Goal: Obtain resource: Download file/media

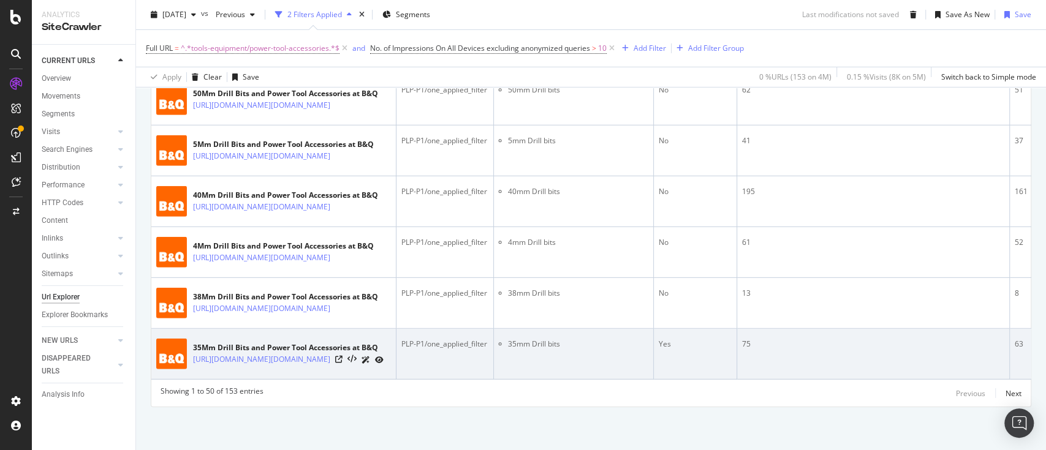
scroll to position [3644, 0]
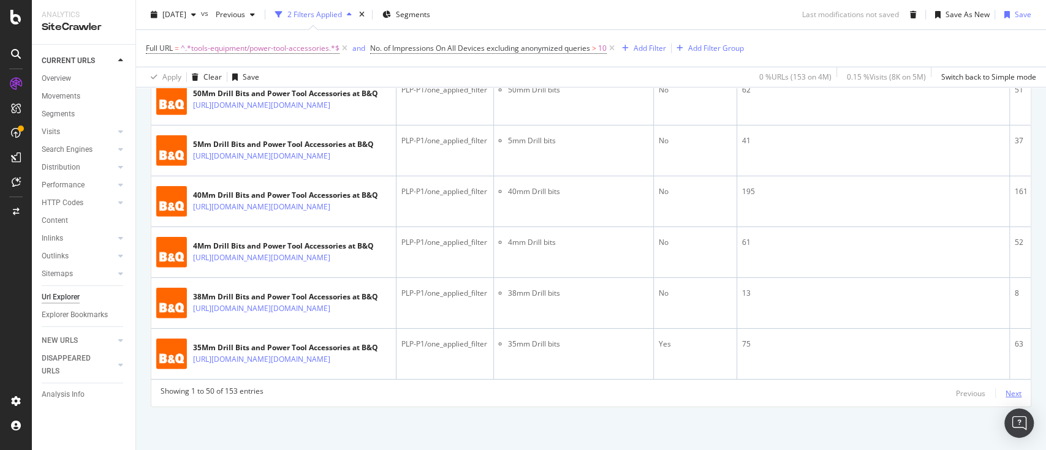
click at [1005, 390] on div "Next" at bounding box center [1013, 393] width 16 height 10
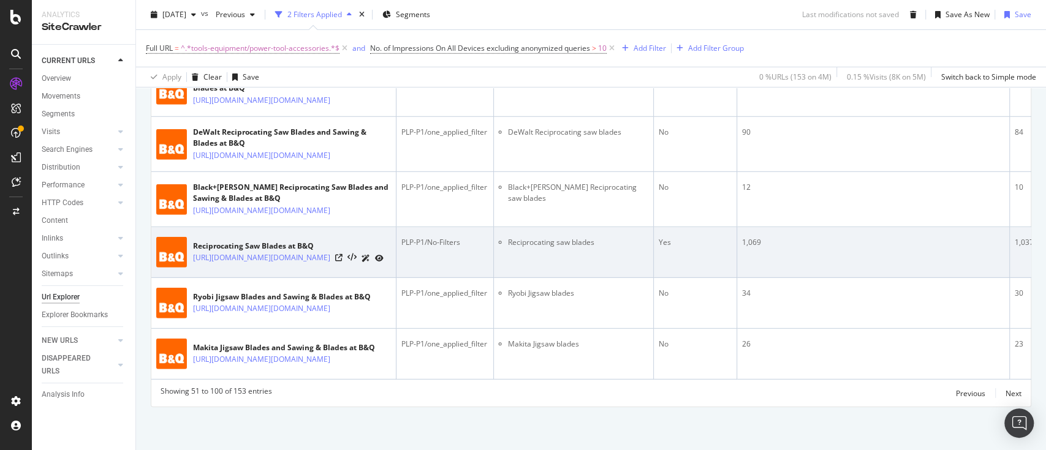
click at [564, 237] on td "Reciprocating saw blades" at bounding box center [574, 252] width 160 height 51
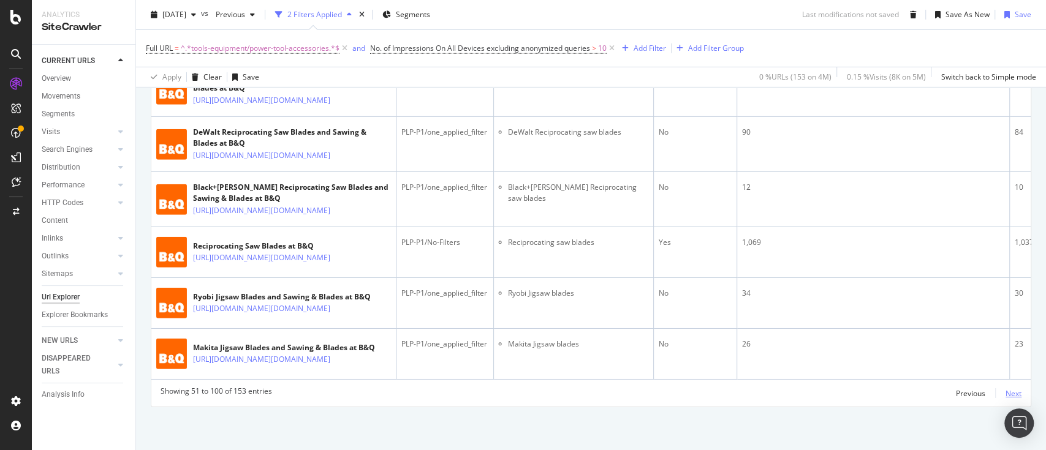
click at [1005, 399] on div "Next" at bounding box center [1013, 393] width 16 height 10
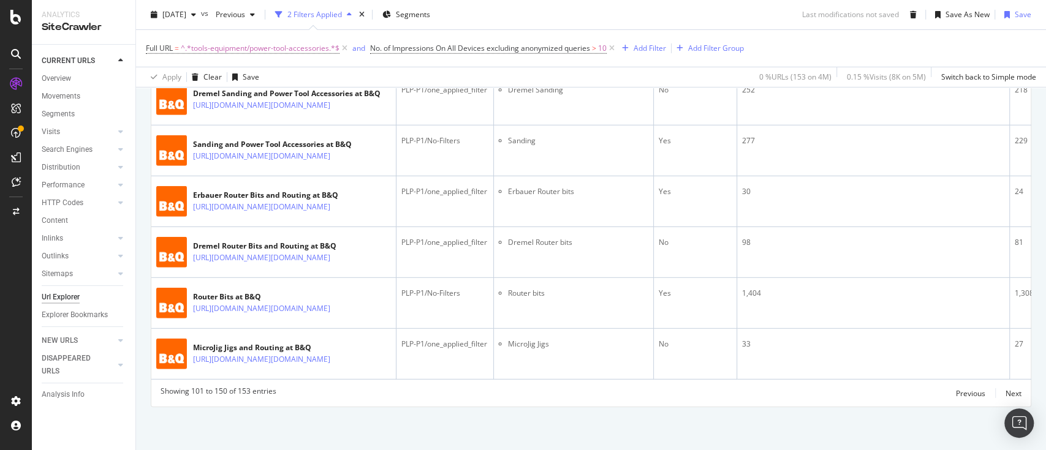
scroll to position [3028, 0]
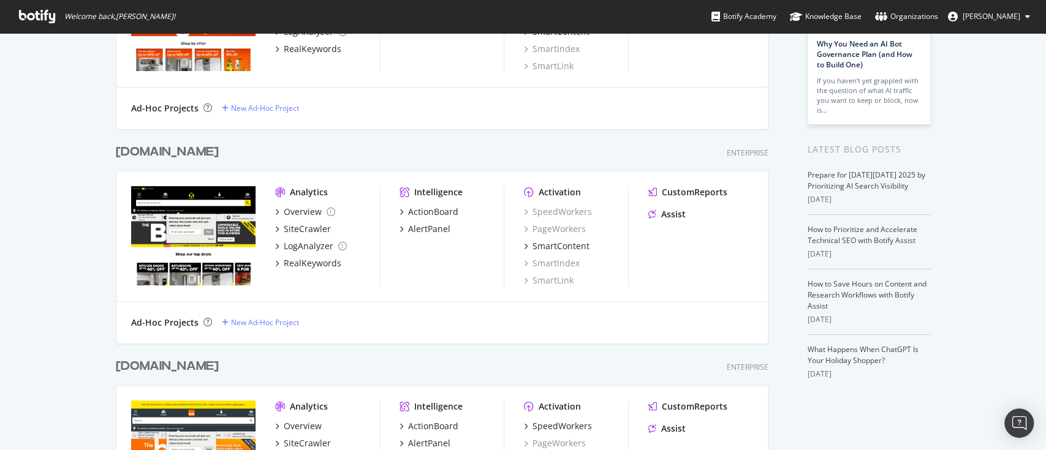
scroll to position [326, 0]
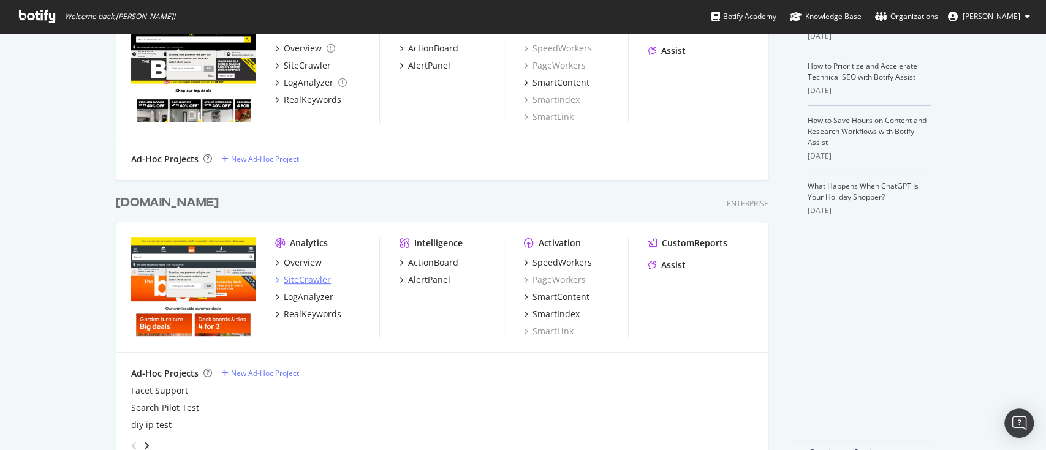
click at [293, 283] on div "SiteCrawler" at bounding box center [307, 280] width 47 height 12
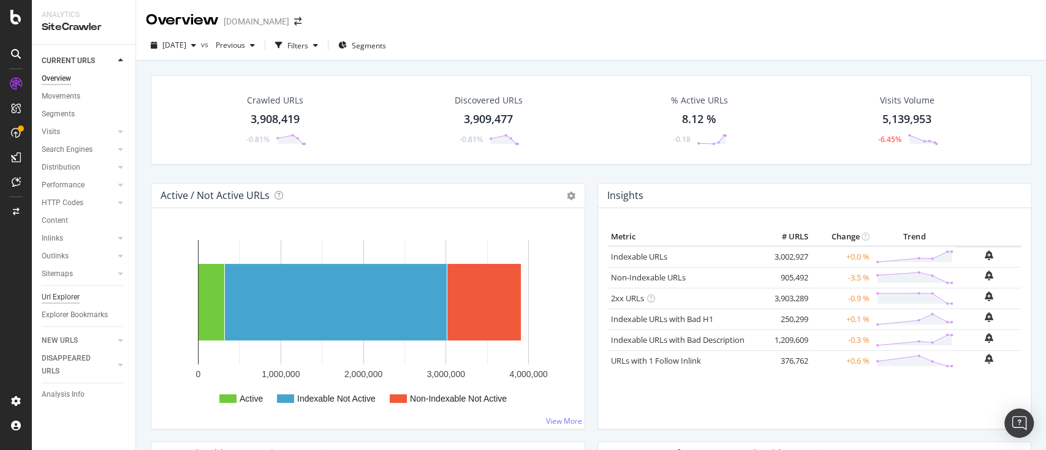
click at [62, 296] on div "Url Explorer" at bounding box center [61, 297] width 38 height 13
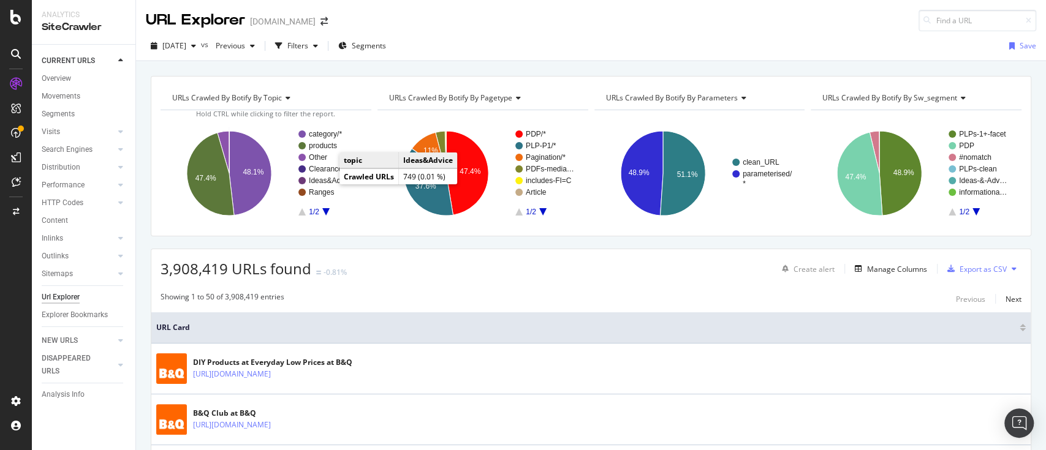
click at [327, 183] on text "Ideas&Advice" at bounding box center [331, 180] width 45 height 9
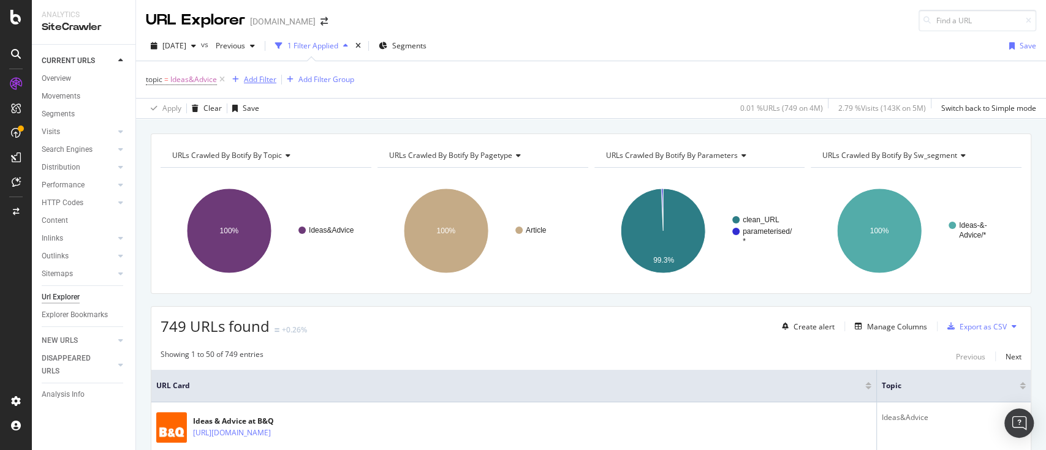
click at [267, 81] on div "Add Filter" at bounding box center [260, 79] width 32 height 10
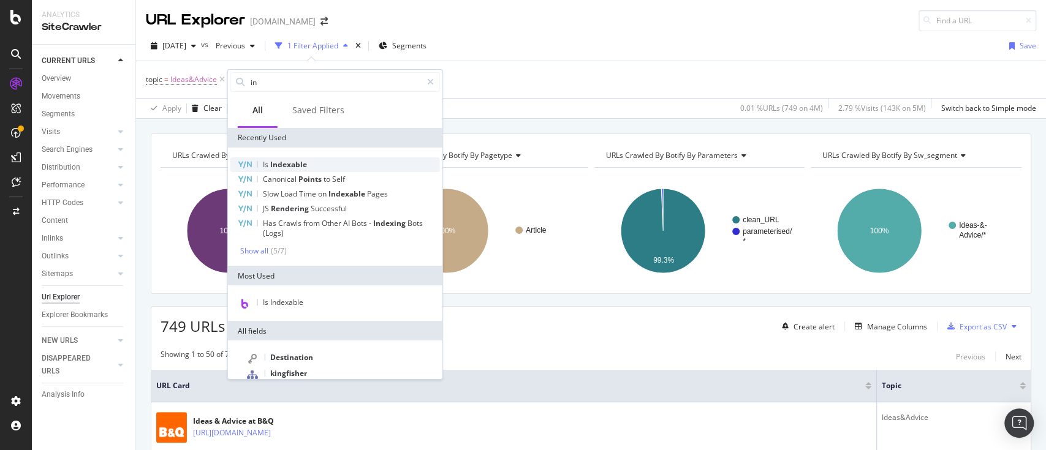
type input "in"
click at [328, 159] on div "Is Indexable" at bounding box center [334, 164] width 209 height 15
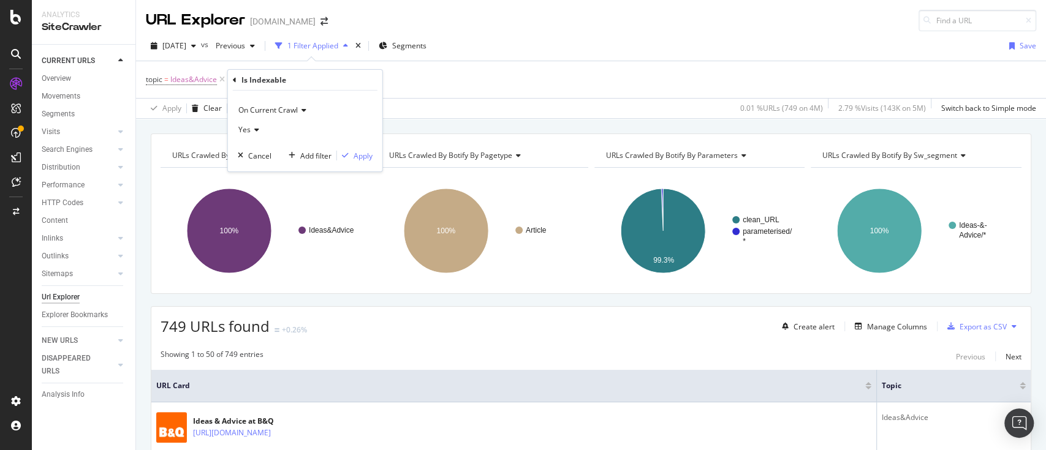
click at [254, 131] on icon at bounding box center [255, 129] width 9 height 7
click at [260, 174] on div "No" at bounding box center [306, 171] width 131 height 16
click at [352, 150] on div "Apply" at bounding box center [355, 155] width 36 height 11
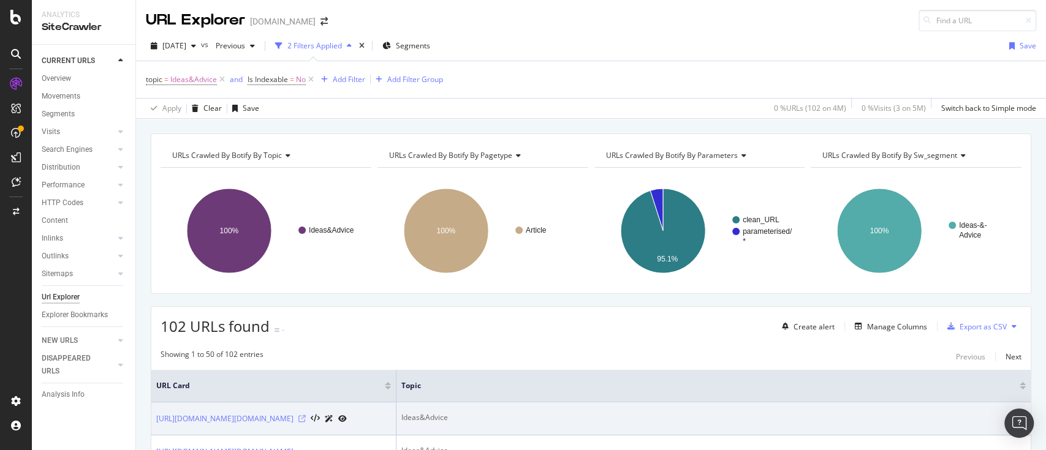
click at [306, 420] on icon at bounding box center [301, 418] width 7 height 7
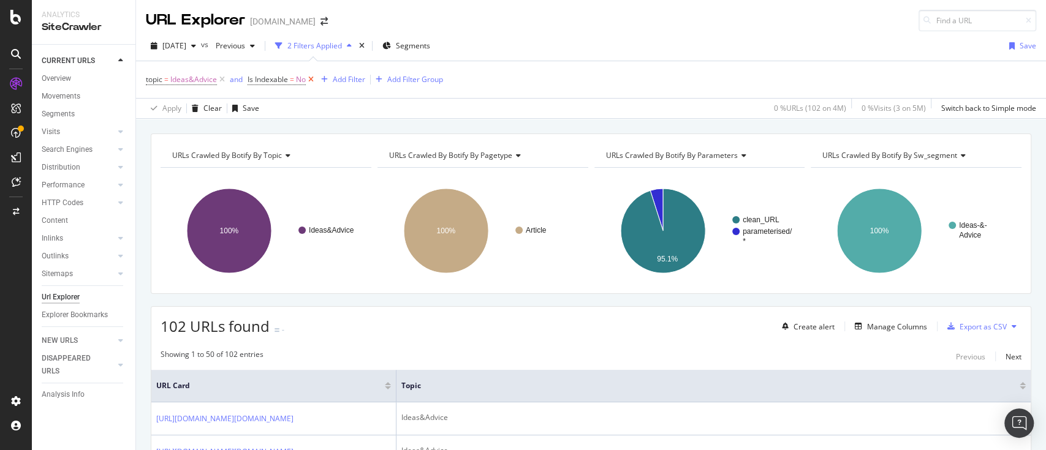
click at [310, 80] on icon at bounding box center [311, 80] width 10 height 12
click at [260, 80] on div "Add Filter" at bounding box center [260, 79] width 32 height 10
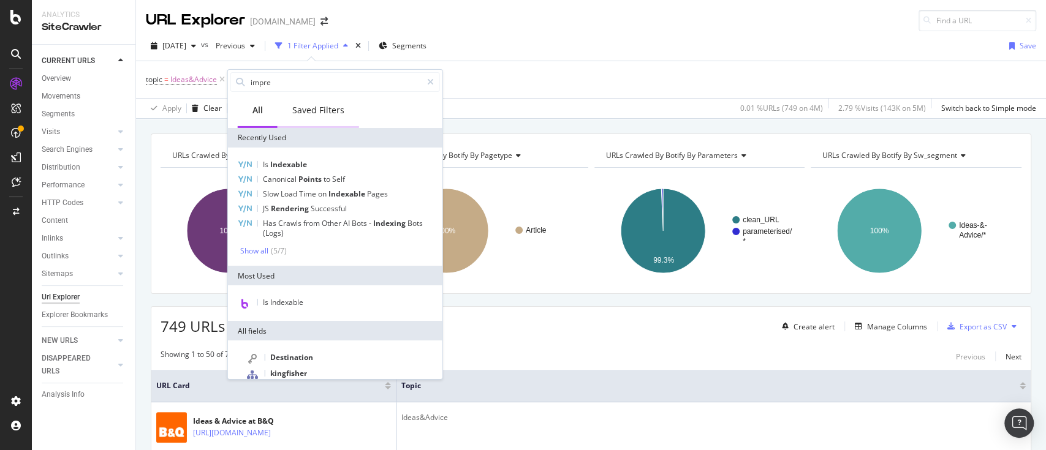
type input "impres"
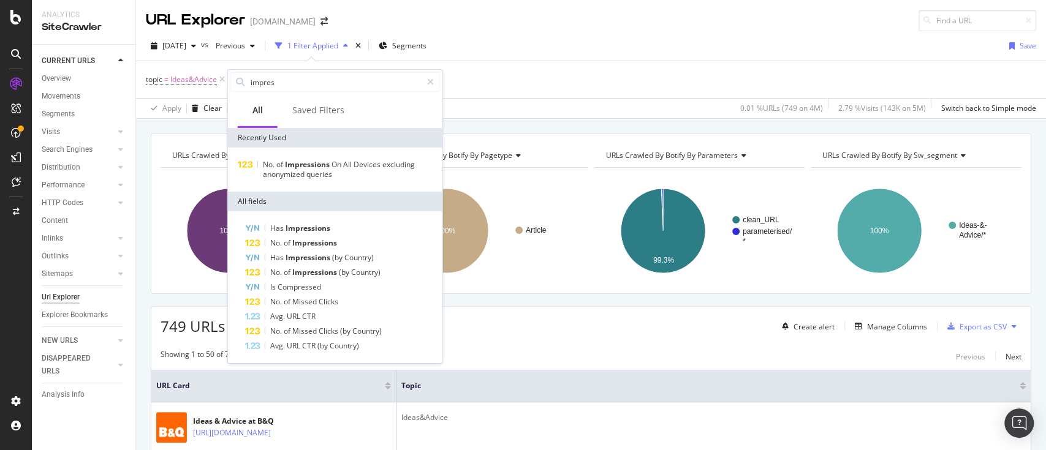
click at [521, 87] on div "topic = Ideas&Advice Add Filter Add Filter Group" at bounding box center [591, 79] width 890 height 37
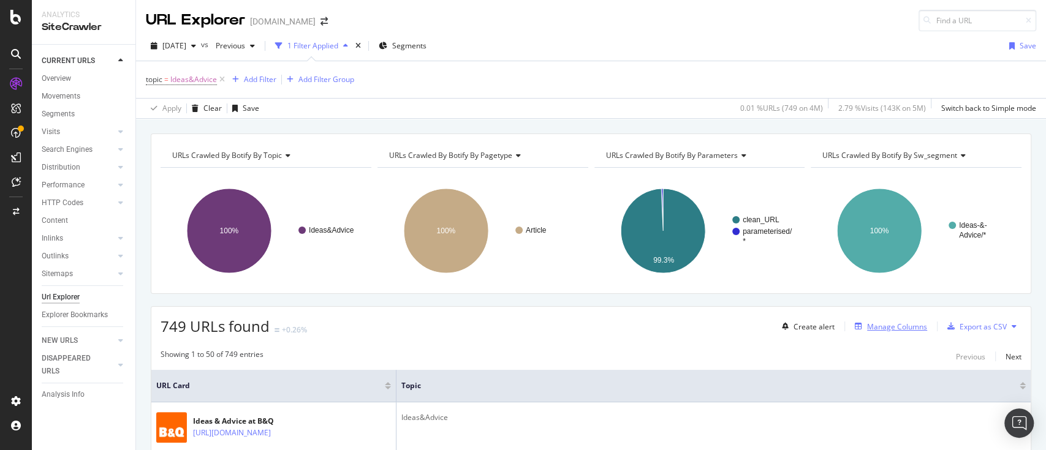
click at [900, 323] on div "Manage Columns" at bounding box center [897, 327] width 60 height 10
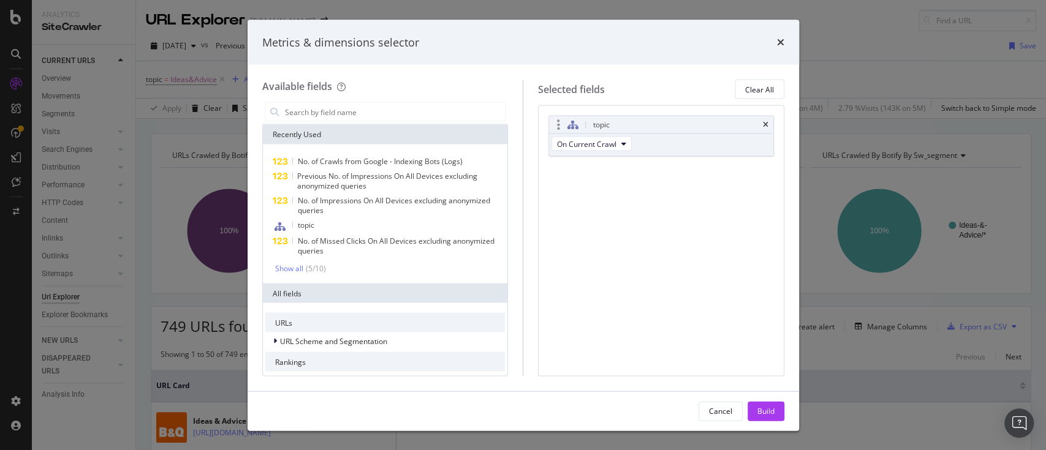
click at [760, 124] on div "topic" at bounding box center [661, 124] width 224 height 17
click at [766, 121] on icon "times" at bounding box center [766, 124] width 6 height 7
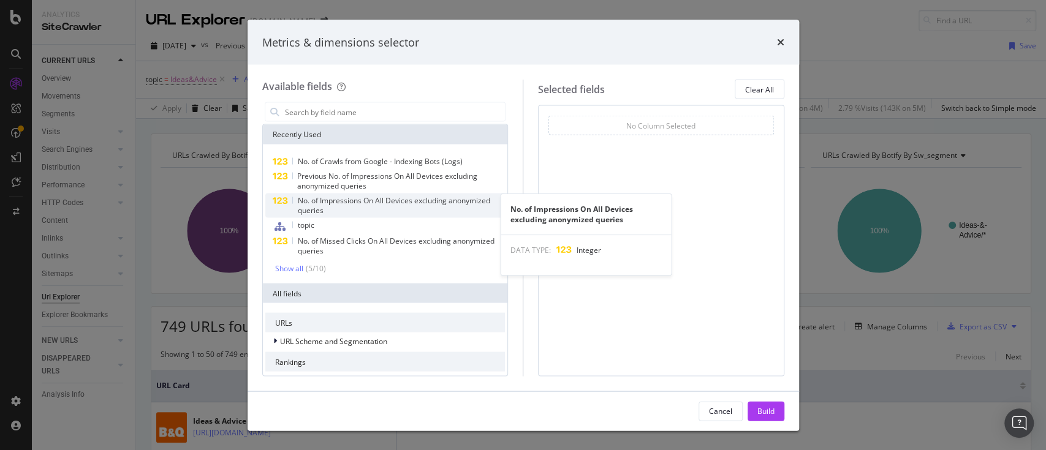
click at [424, 200] on span "No. of Impressions On All Devices excluding anonymized queries" at bounding box center [393, 205] width 192 height 20
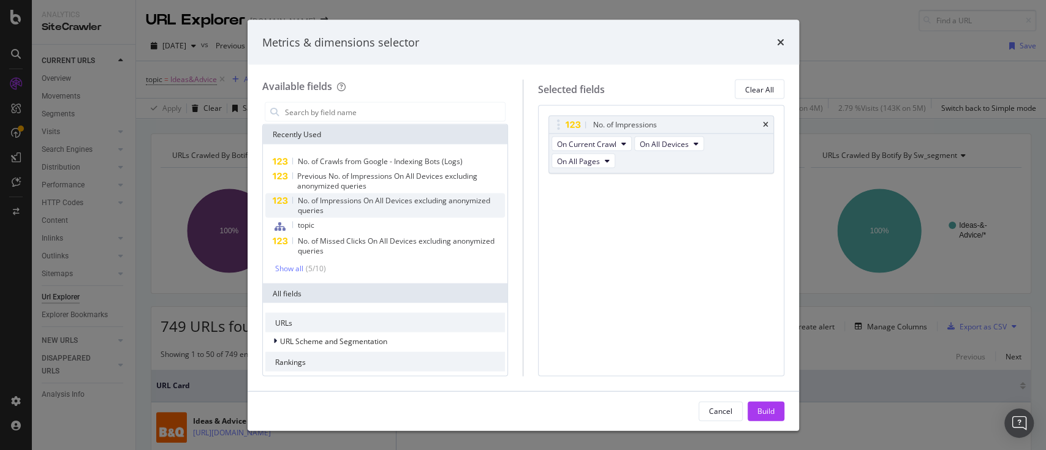
click at [412, 200] on span "No. of Impressions On All Devices excluding anonymized queries" at bounding box center [393, 205] width 192 height 20
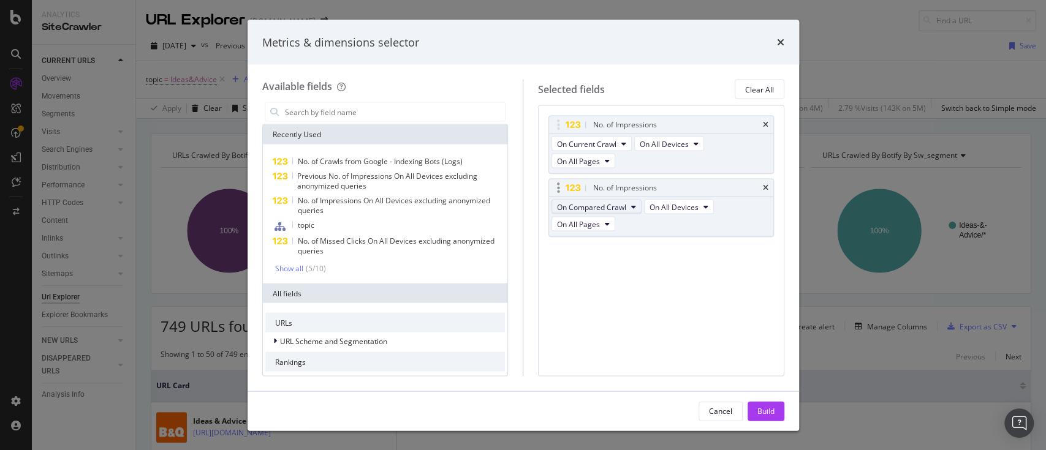
click at [608, 203] on span "On Compared Crawl" at bounding box center [591, 207] width 69 height 10
click at [684, 276] on div "No. of Impressions On Current Crawl On All Devices On All Pages No. of Impressi…" at bounding box center [661, 240] width 246 height 271
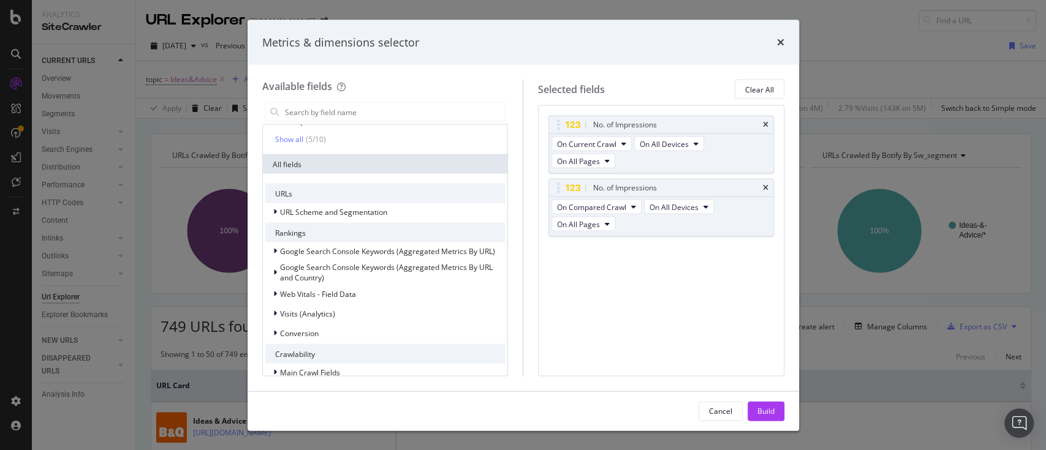
scroll to position [163, 0]
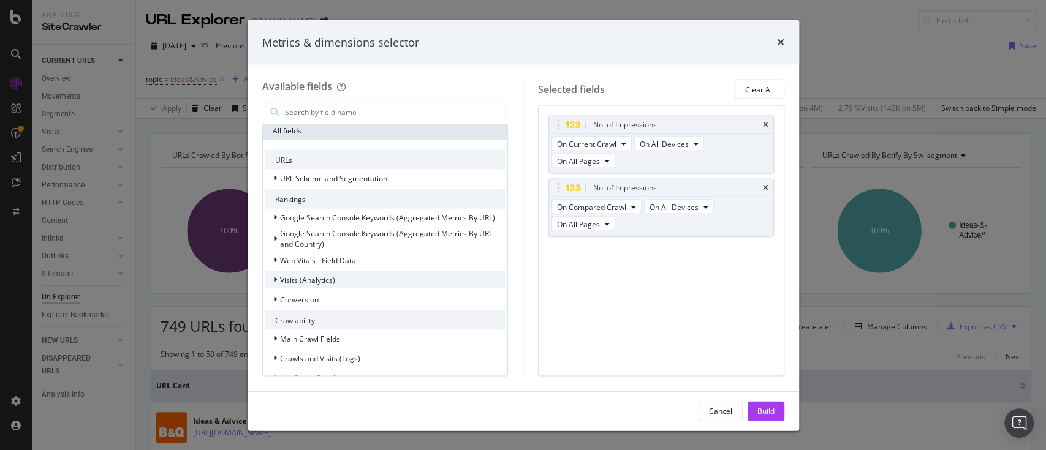
click at [276, 282] on div "modal" at bounding box center [276, 280] width 7 height 12
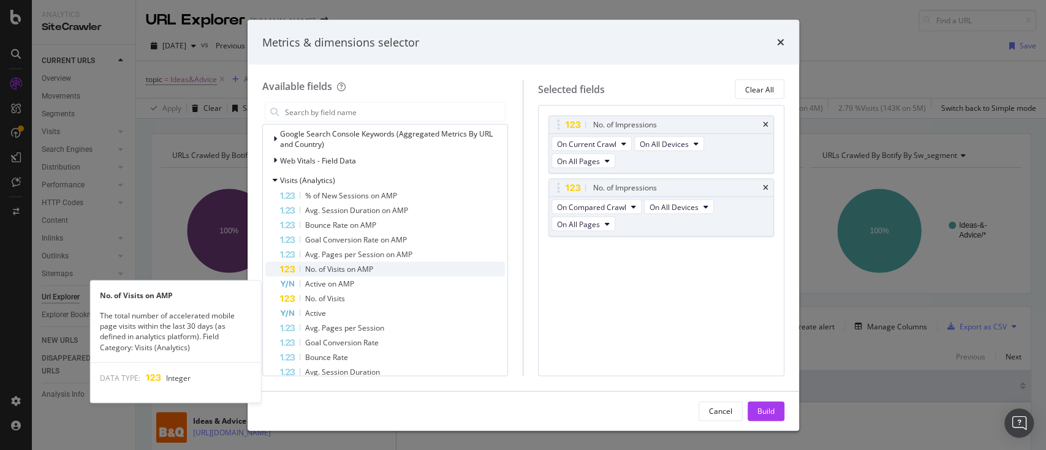
scroll to position [245, 0]
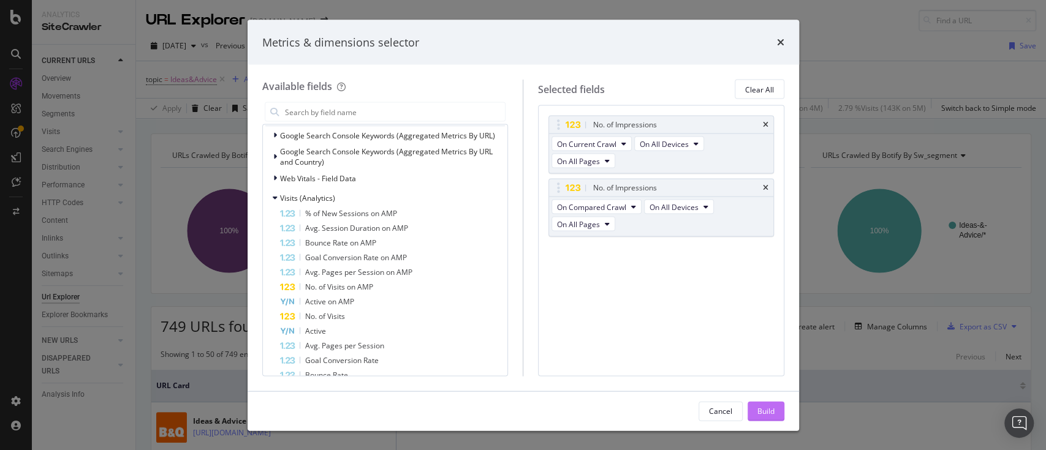
click at [761, 405] on div "Build" at bounding box center [765, 410] width 17 height 10
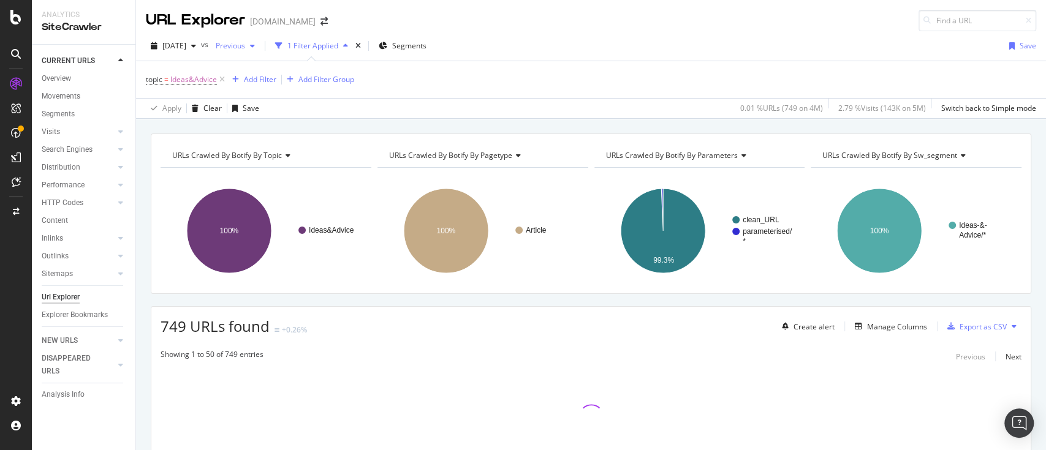
click at [260, 48] on div "button" at bounding box center [252, 45] width 15 height 7
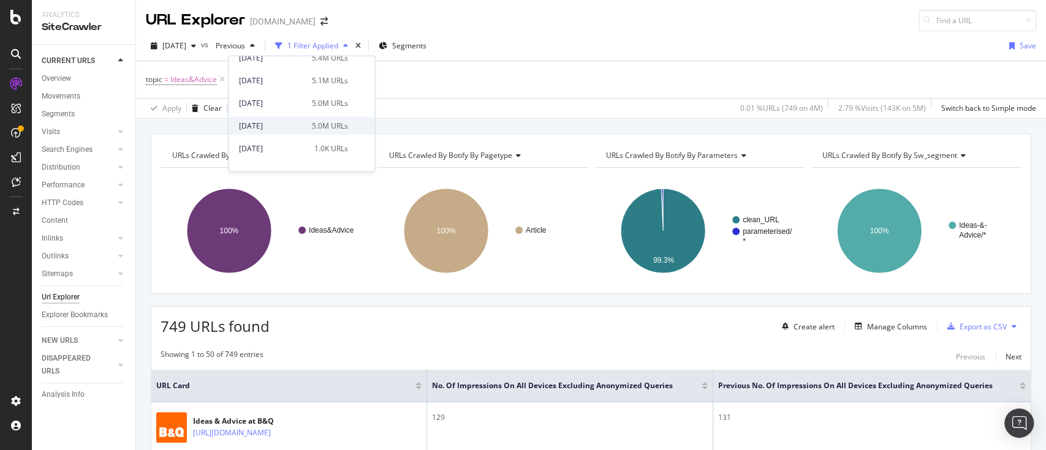
scroll to position [245, 0]
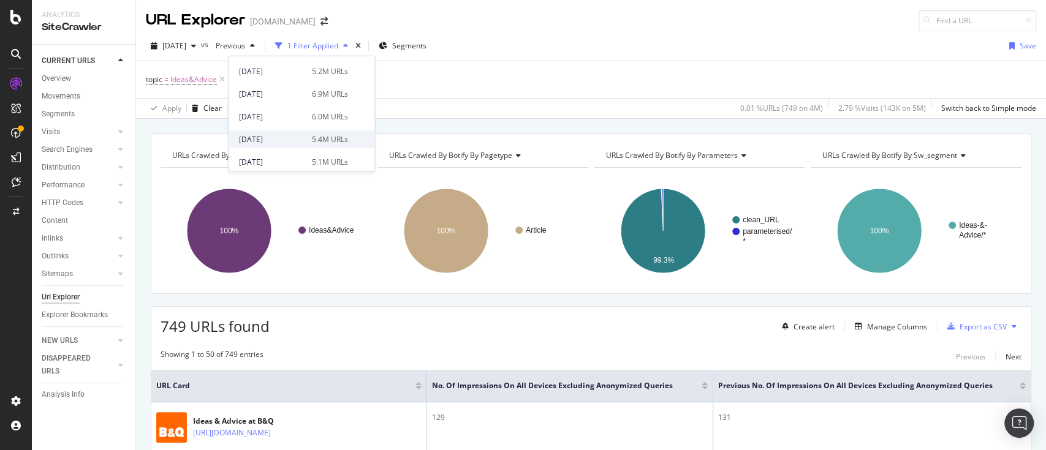
click at [327, 135] on div "5.4M URLs" at bounding box center [329, 139] width 36 height 11
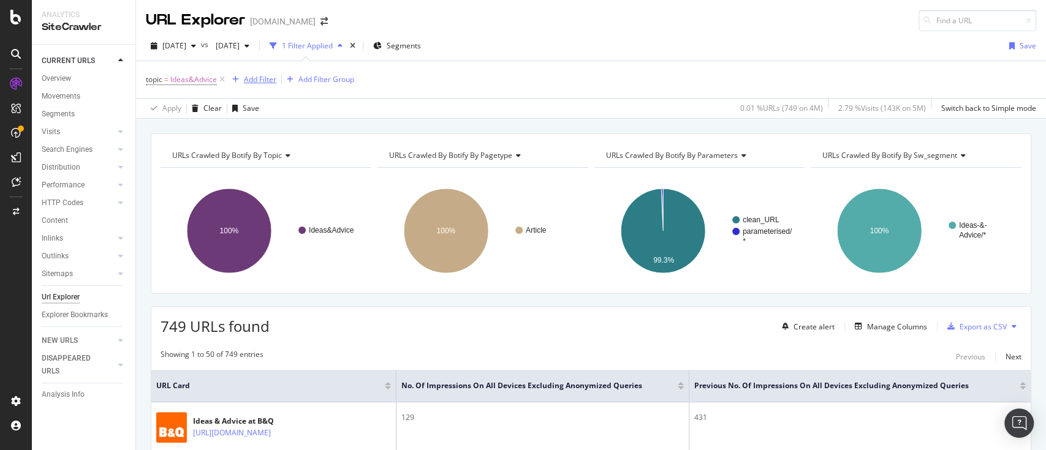
click at [260, 85] on div "Add Filter" at bounding box center [260, 79] width 32 height 10
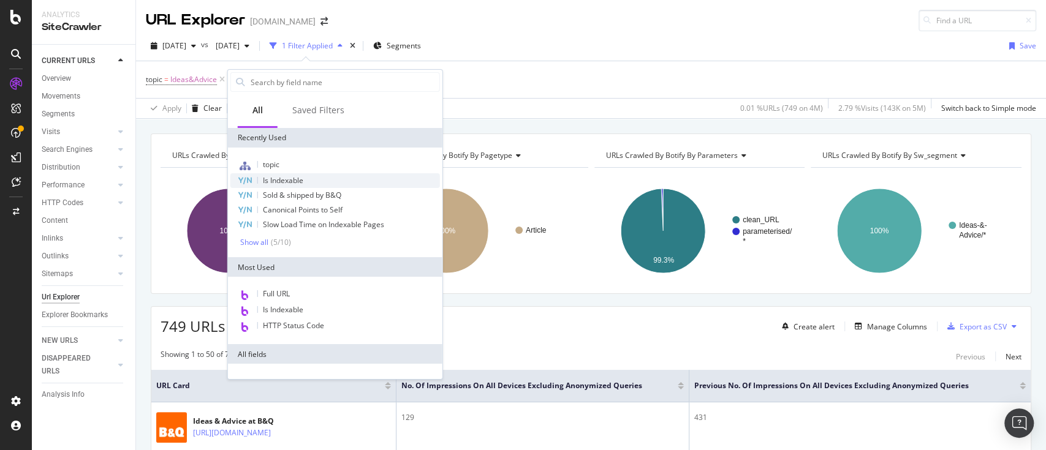
click at [295, 184] on span "Is Indexable" at bounding box center [283, 180] width 40 height 10
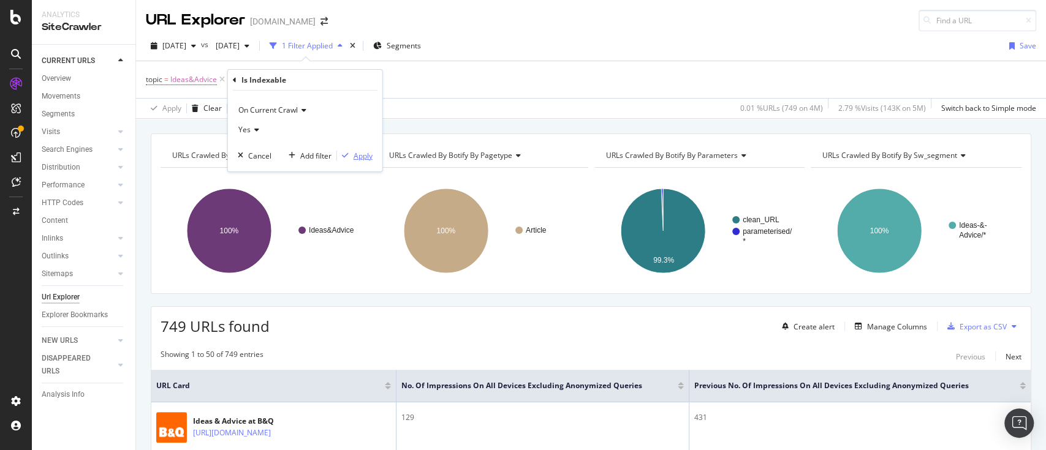
click at [348, 157] on div "button" at bounding box center [345, 155] width 17 height 7
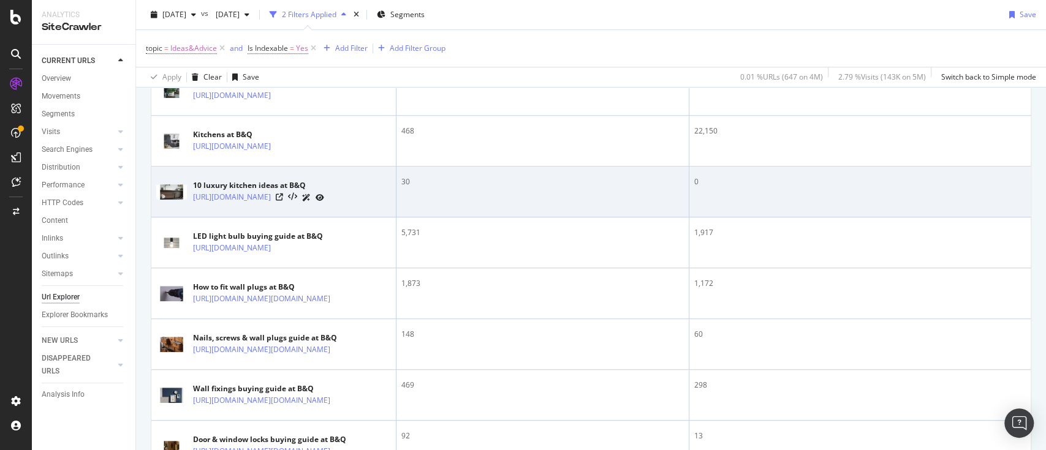
scroll to position [245, 0]
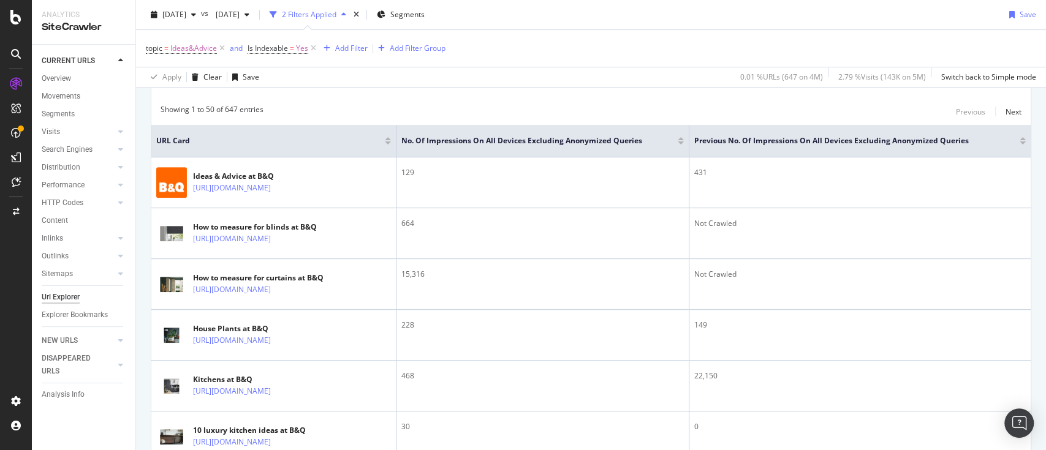
click at [682, 138] on div at bounding box center [680, 138] width 6 height 3
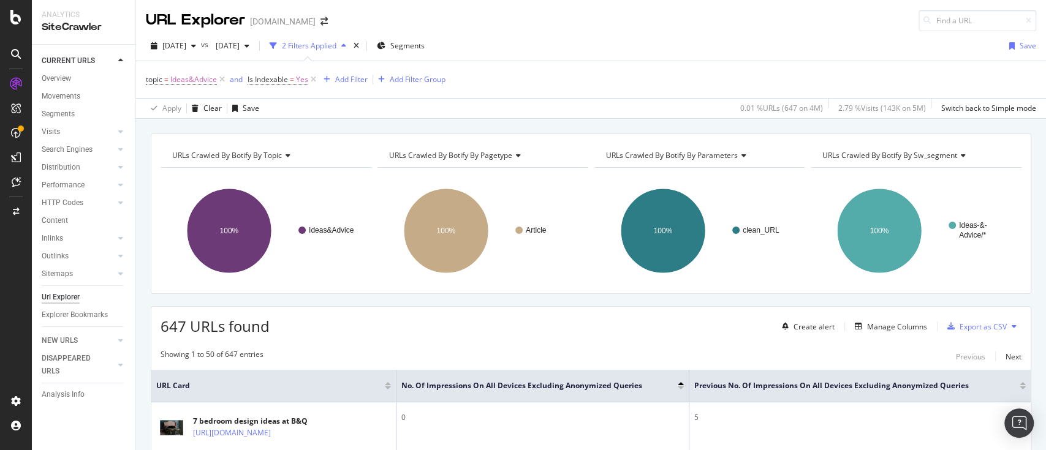
click at [662, 327] on div "647 URLs found Create alert Manage Columns Export as CSV" at bounding box center [590, 322] width 879 height 30
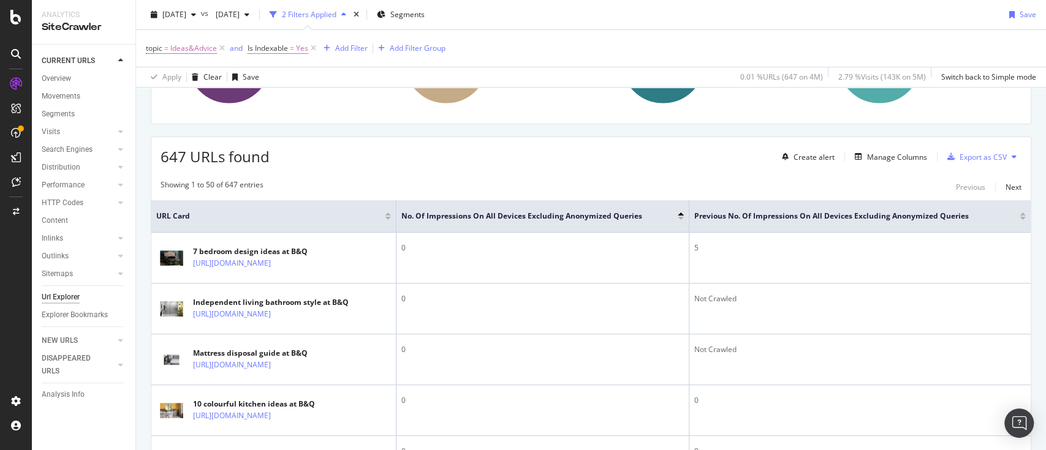
scroll to position [151, 0]
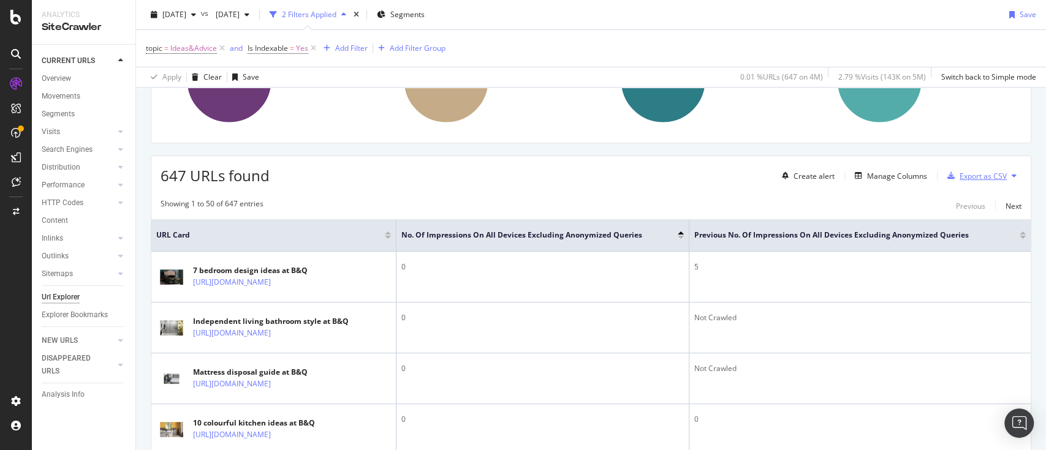
click at [989, 175] on div "Export as CSV" at bounding box center [982, 176] width 47 height 10
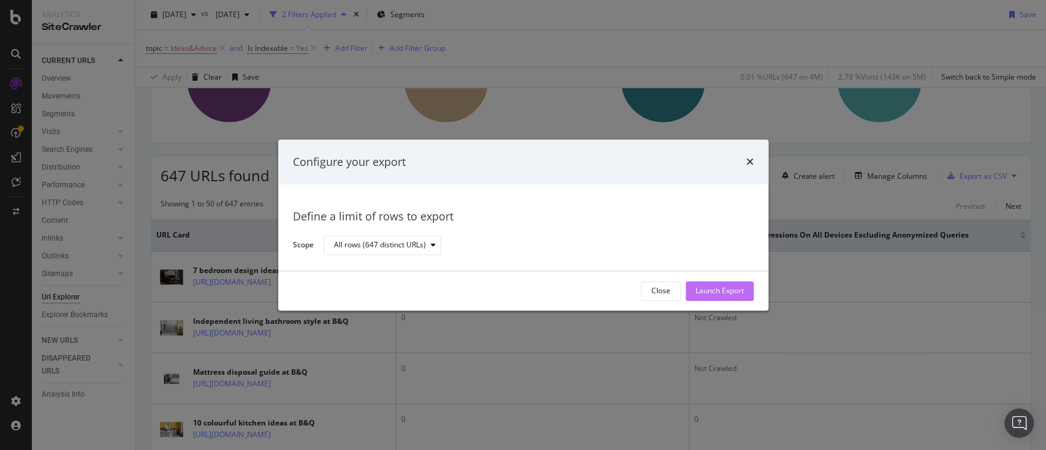
click at [740, 287] on div "Launch Export" at bounding box center [719, 291] width 48 height 10
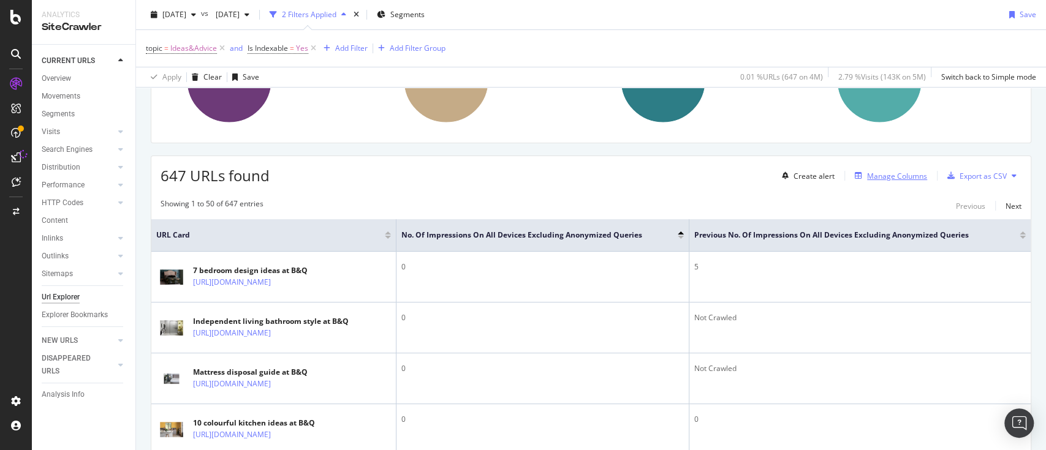
click at [900, 171] on div "Manage Columns" at bounding box center [897, 176] width 60 height 10
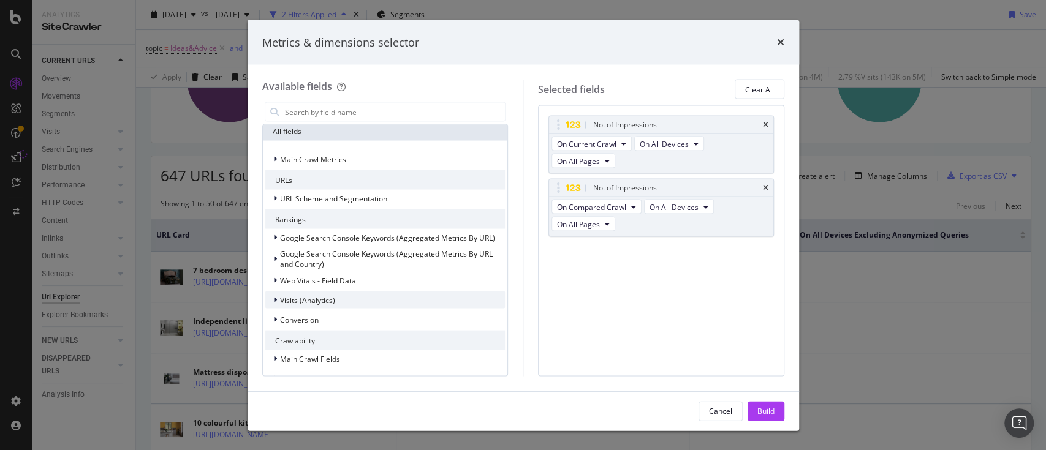
scroll to position [163, 0]
click at [277, 200] on div "modal" at bounding box center [276, 198] width 7 height 12
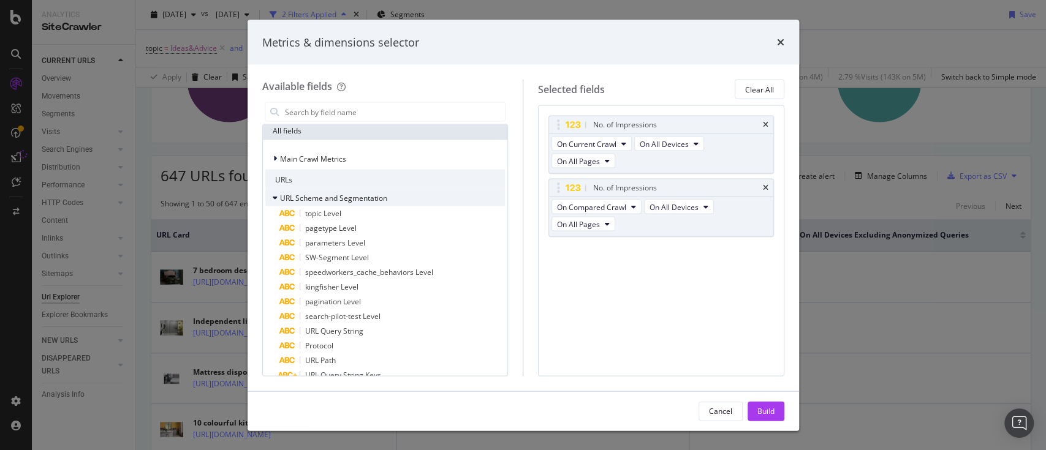
click at [276, 198] on icon "modal" at bounding box center [275, 197] width 5 height 7
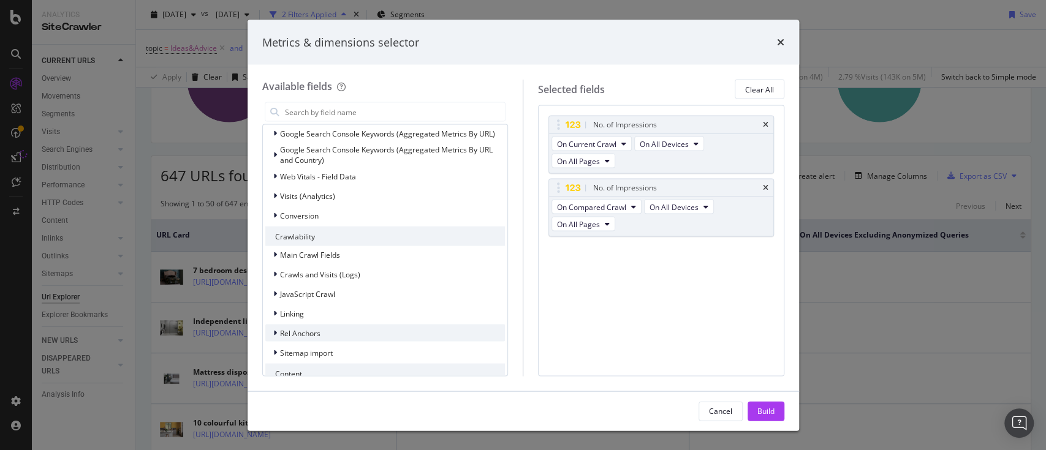
scroll to position [326, 0]
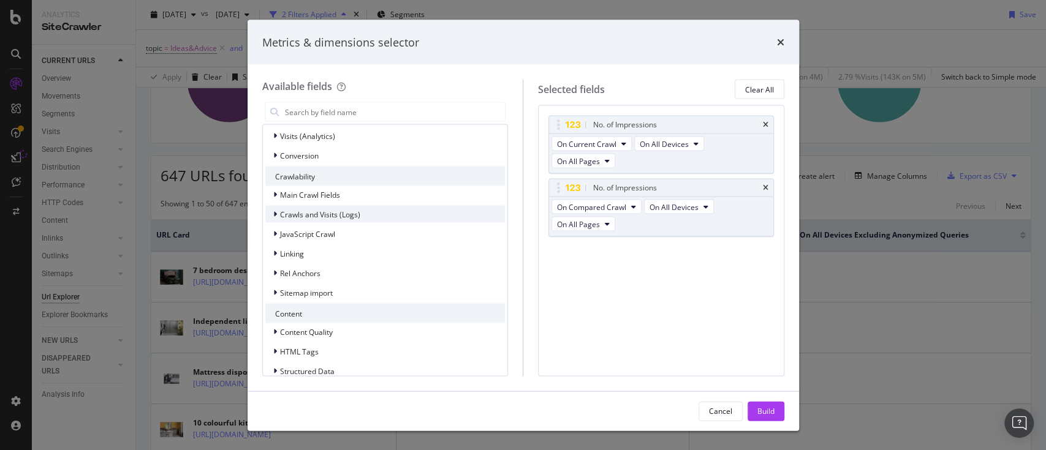
click at [273, 213] on icon "modal" at bounding box center [275, 214] width 4 height 7
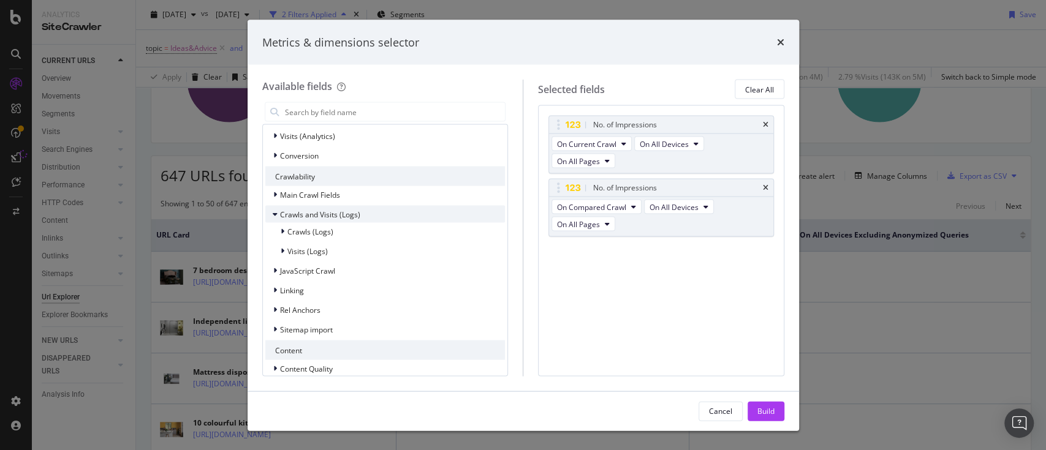
click at [274, 211] on icon "modal" at bounding box center [275, 214] width 5 height 7
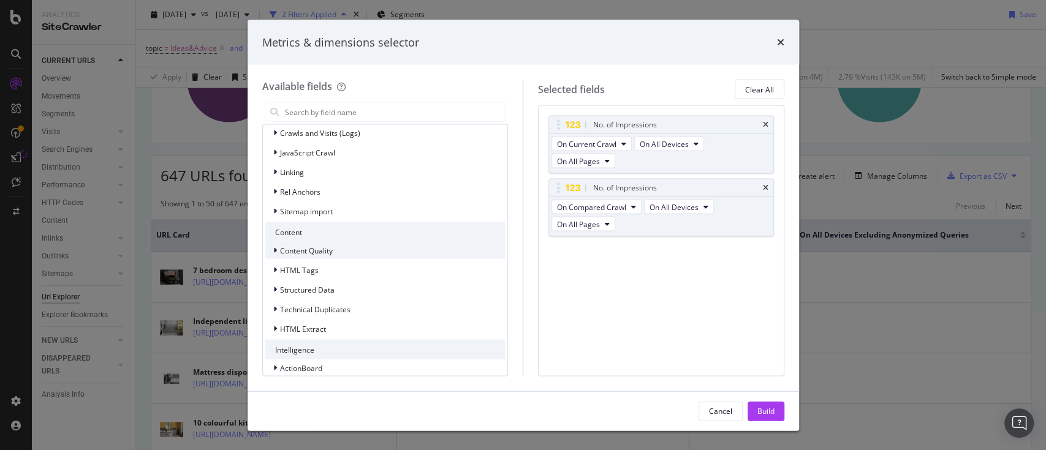
scroll to position [418, 0]
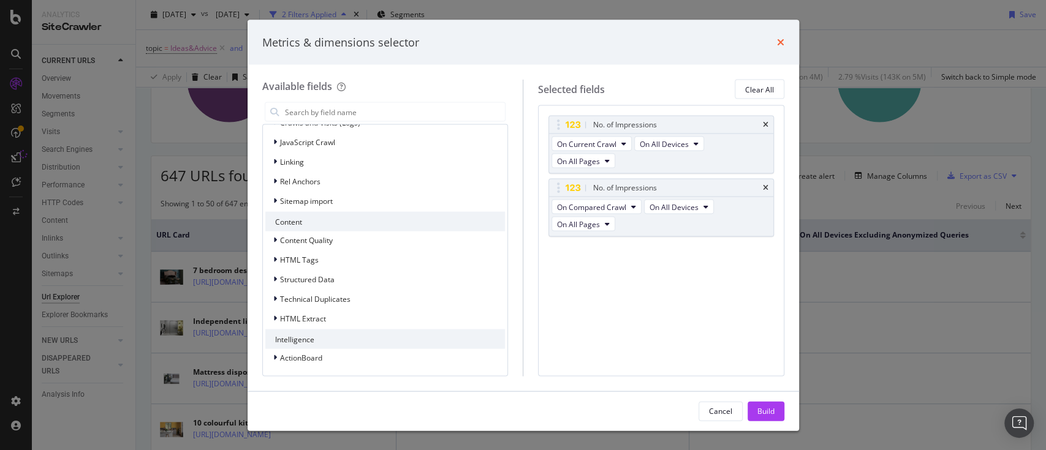
click at [777, 42] on icon "times" at bounding box center [780, 42] width 7 height 10
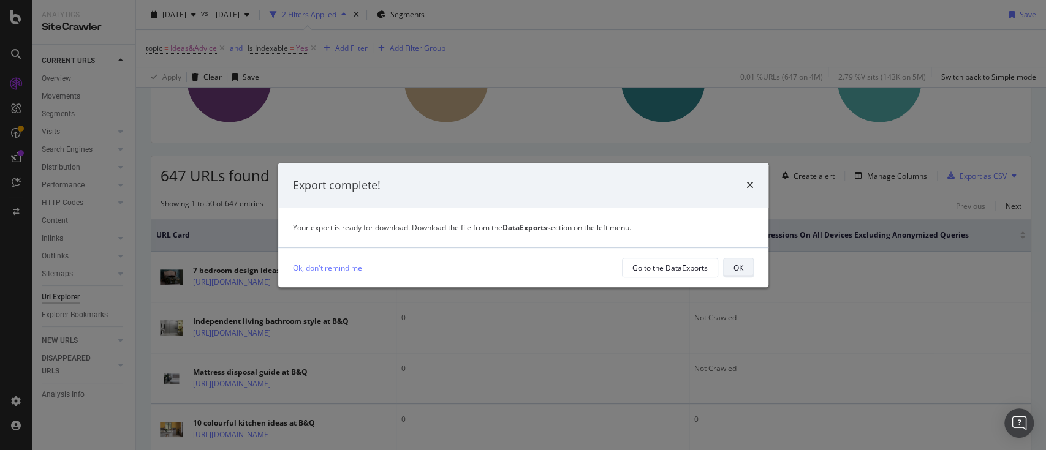
click at [726, 267] on button "OK" at bounding box center [738, 268] width 31 height 20
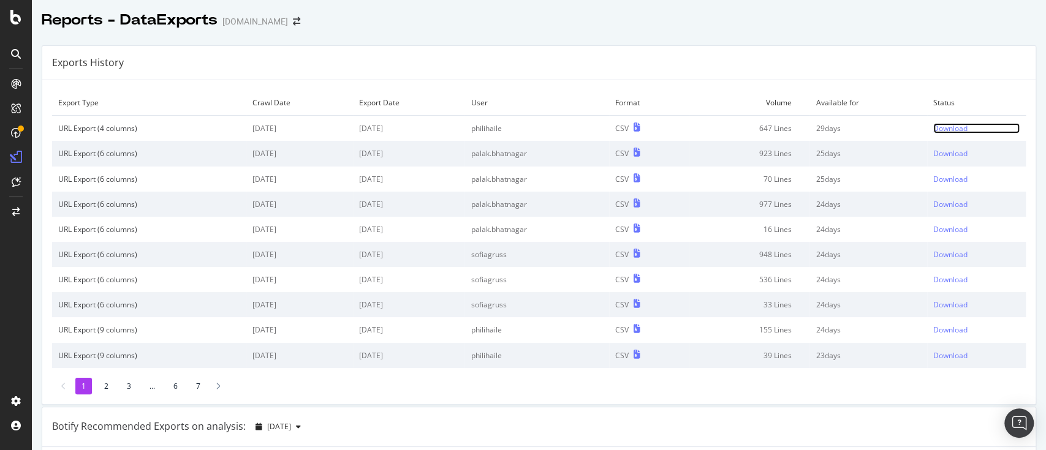
click at [933, 128] on div "Download" at bounding box center [950, 128] width 34 height 10
